Goal: Transaction & Acquisition: Book appointment/travel/reservation

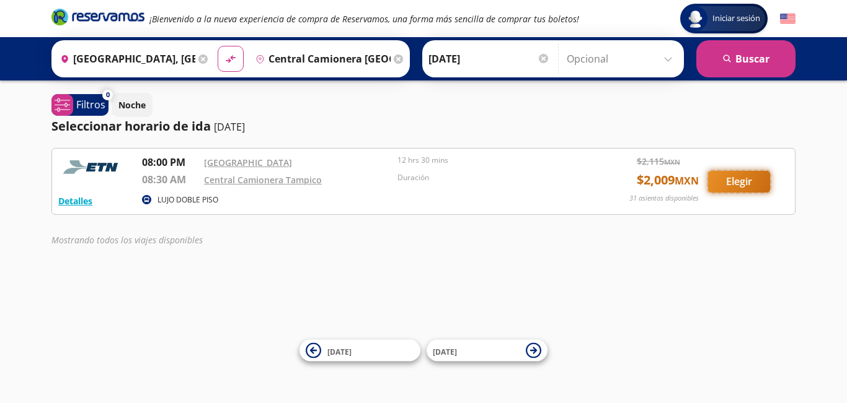
click at [740, 184] on button "Elegir" at bounding box center [739, 182] width 62 height 22
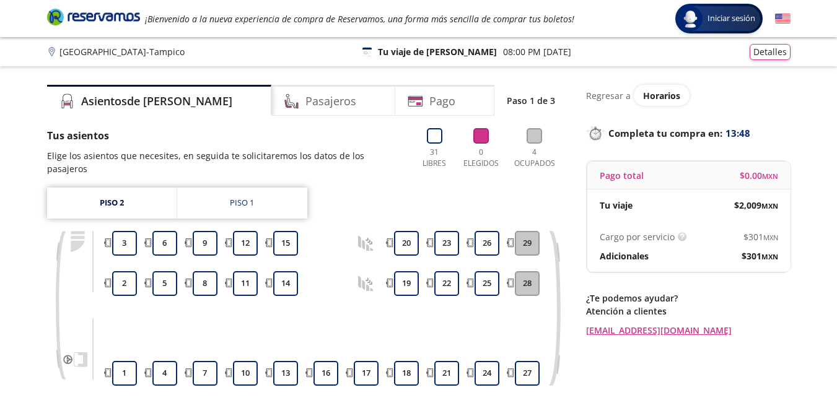
scroll to position [62, 0]
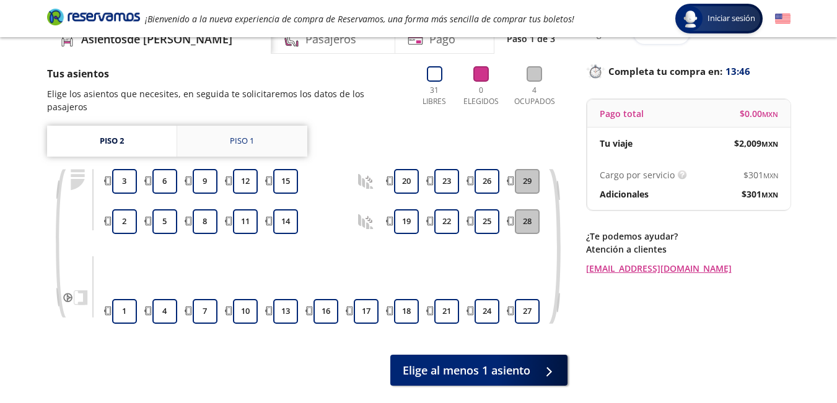
click at [244, 135] on div "Piso 1" at bounding box center [242, 141] width 24 height 12
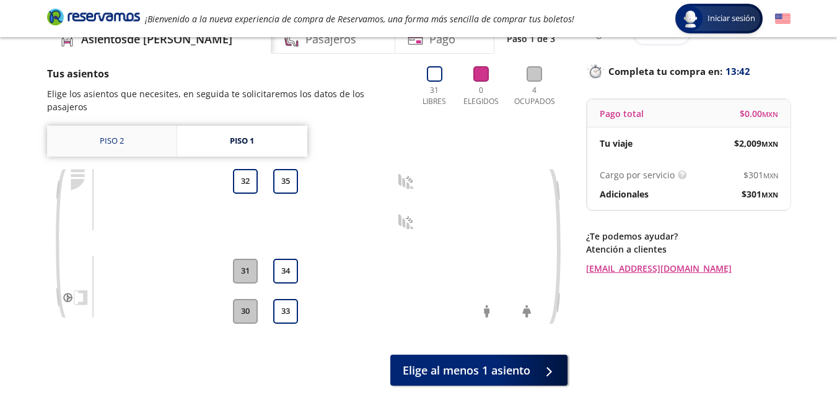
click at [128, 130] on link "Piso 2" at bounding box center [112, 141] width 130 height 31
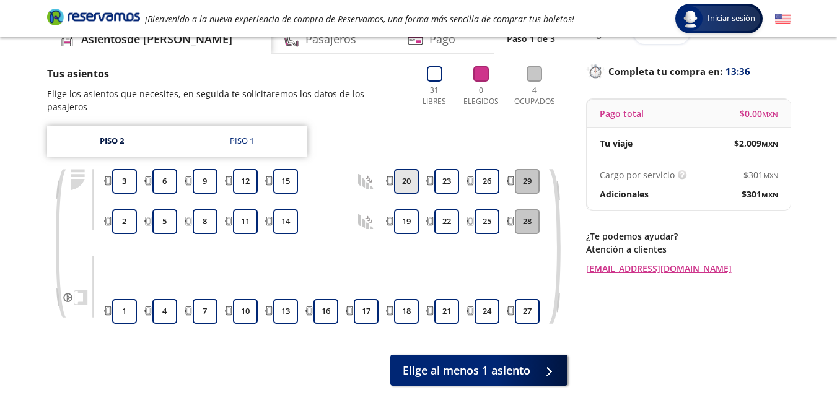
click at [404, 169] on button "20" at bounding box center [406, 181] width 25 height 25
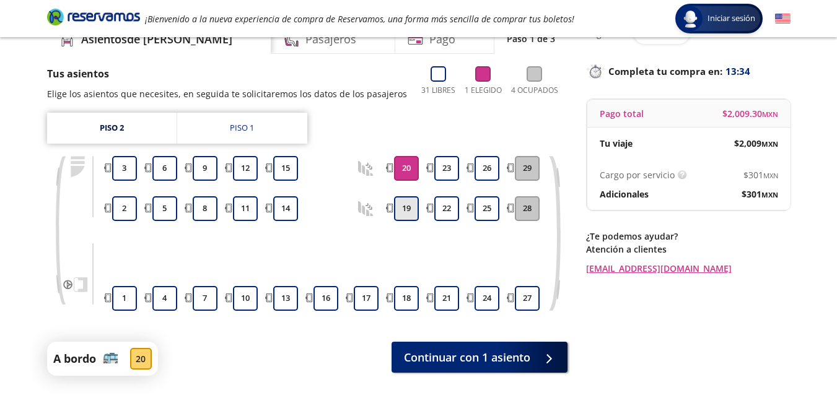
click at [403, 203] on button "19" at bounding box center [406, 208] width 25 height 25
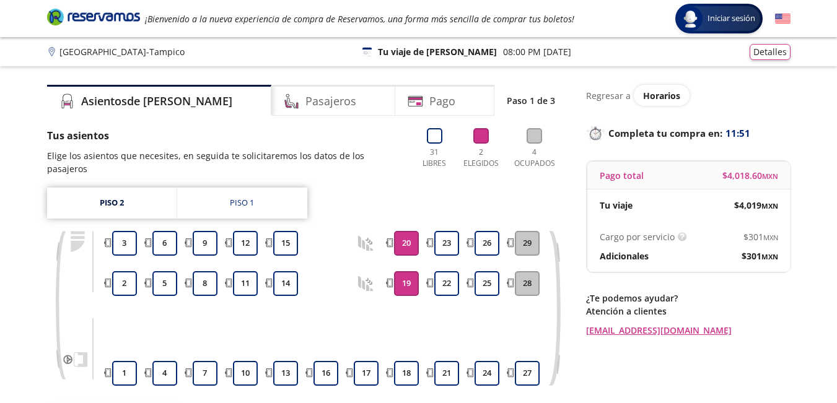
scroll to position [115, 0]
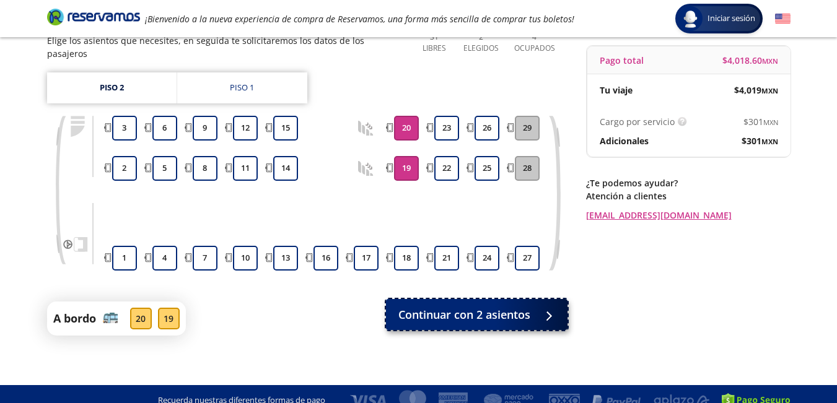
click at [483, 307] on span "Continuar con 2 asientos" at bounding box center [464, 315] width 132 height 17
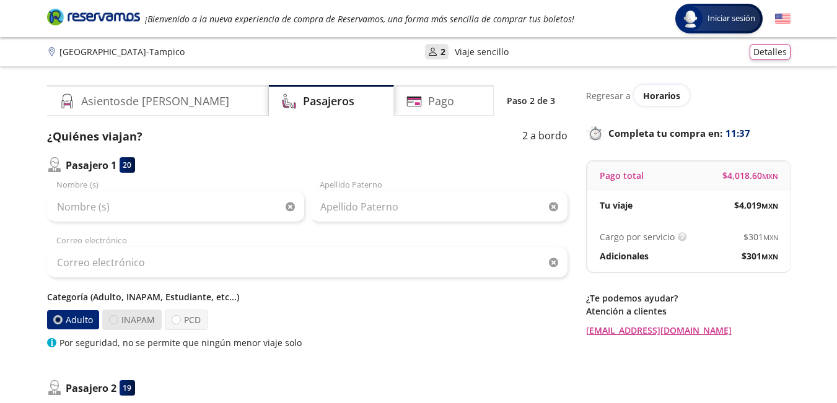
click at [113, 317] on div at bounding box center [113, 319] width 9 height 9
click at [113, 317] on input "INAPAM" at bounding box center [114, 320] width 8 height 8
radio input "true"
radio input "false"
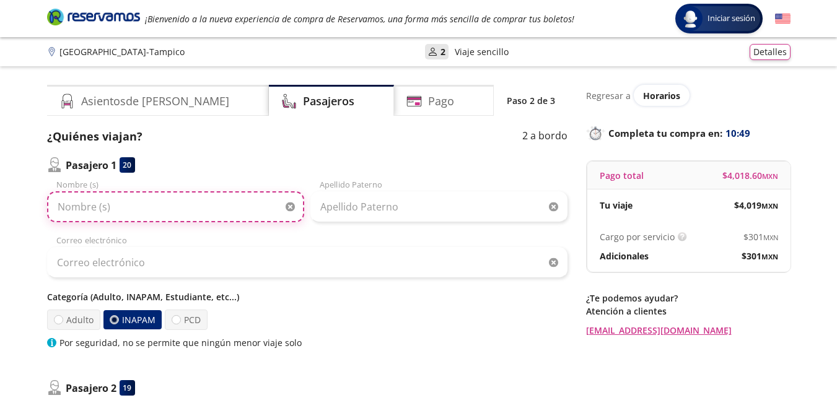
click at [172, 207] on input "Nombre (s)" at bounding box center [175, 207] width 257 height 31
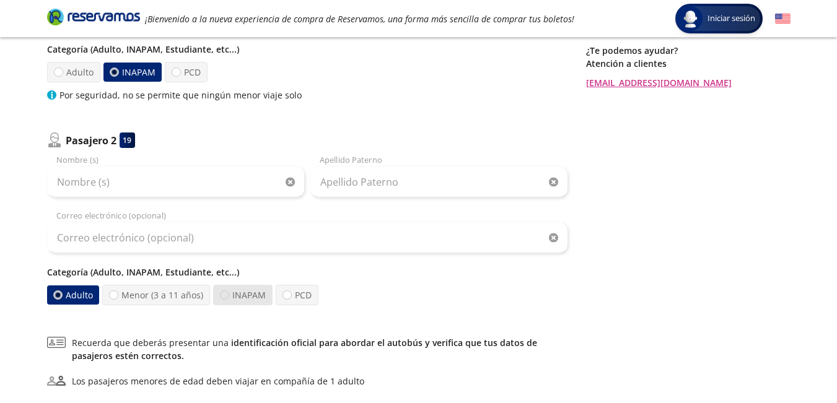
click at [220, 295] on div at bounding box center [224, 295] width 9 height 9
click at [221, 295] on input "INAPAM" at bounding box center [225, 295] width 8 height 8
radio input "true"
radio input "false"
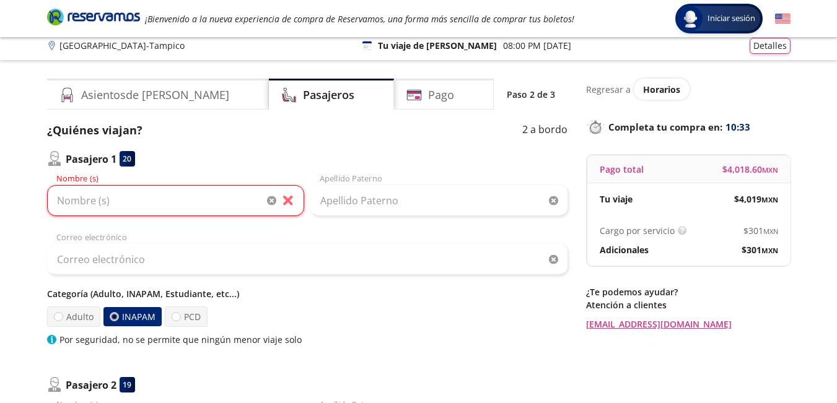
scroll to position [0, 0]
